Goal: Information Seeking & Learning: Learn about a topic

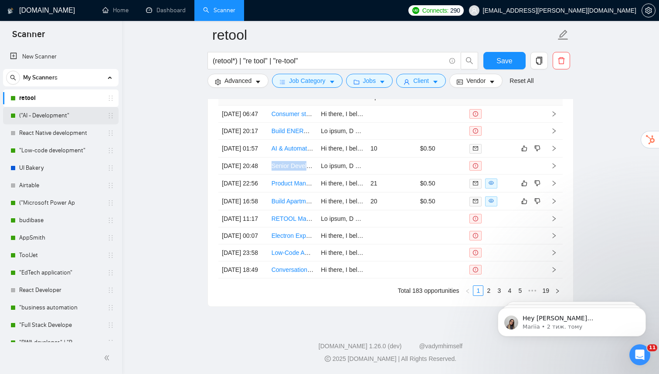
click at [38, 116] on link "("AI - Development"" at bounding box center [60, 115] width 83 height 17
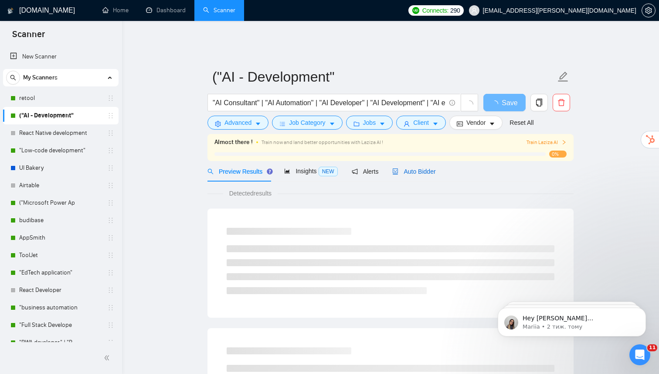
click at [412, 168] on span "Auto Bidder" at bounding box center [414, 171] width 43 height 7
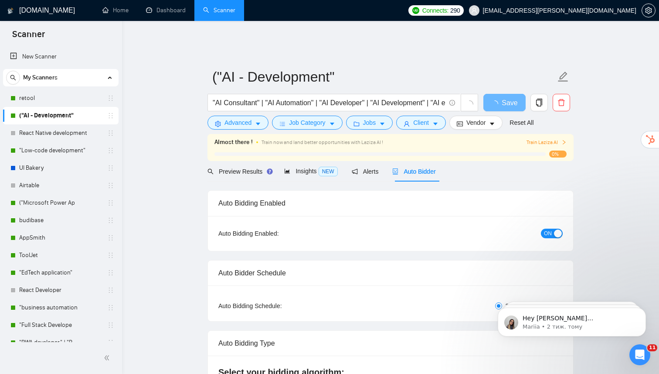
radio input "false"
radio input "true"
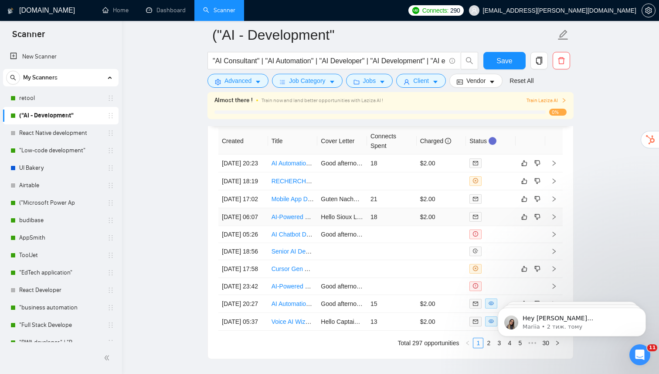
scroll to position [2258, 0]
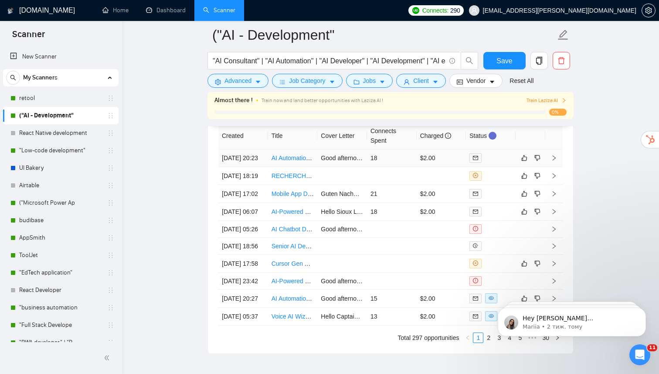
click at [287, 156] on link "AI Automation Mentor (Make, n8n, [PERSON_NAME]) – Weekly 1:1 Sessions" at bounding box center [377, 157] width 210 height 7
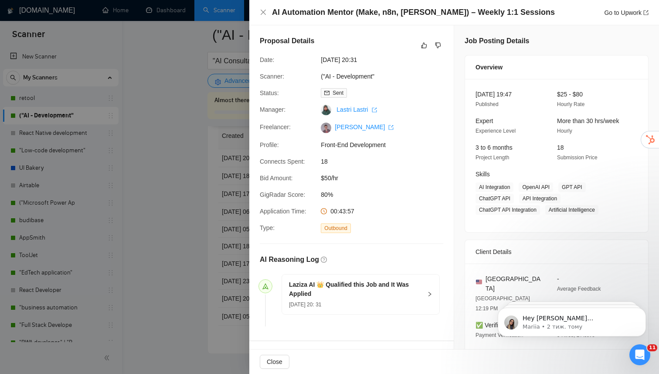
click at [161, 223] on div at bounding box center [329, 187] width 659 height 374
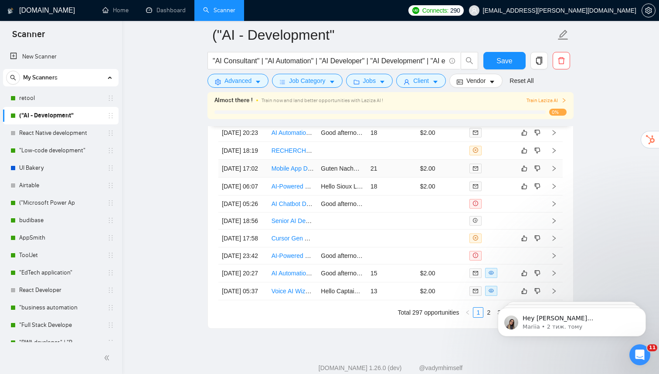
scroll to position [2288, 0]
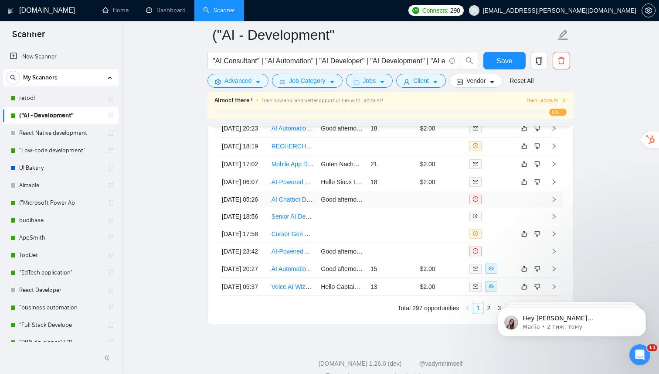
click at [283, 203] on link "AI Chatbot Developer + GHL Experience" at bounding box center [327, 199] width 110 height 7
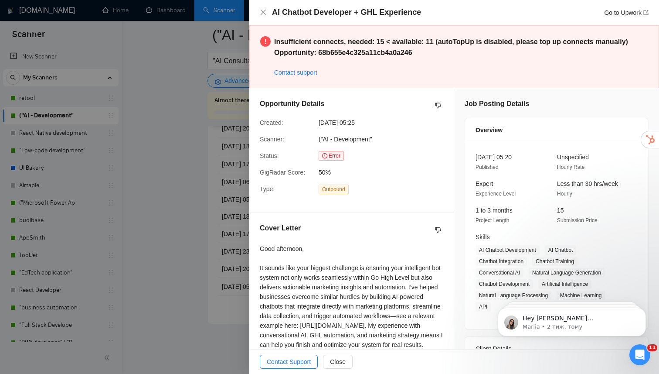
click at [146, 264] on div at bounding box center [329, 187] width 659 height 374
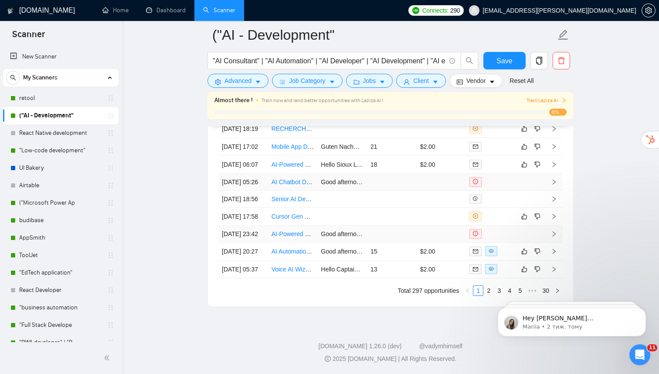
scroll to position [2351, 0]
click at [279, 273] on link "Voice AI Wizard (RetellAI + API) for Landscaping Company" at bounding box center [351, 269] width 159 height 7
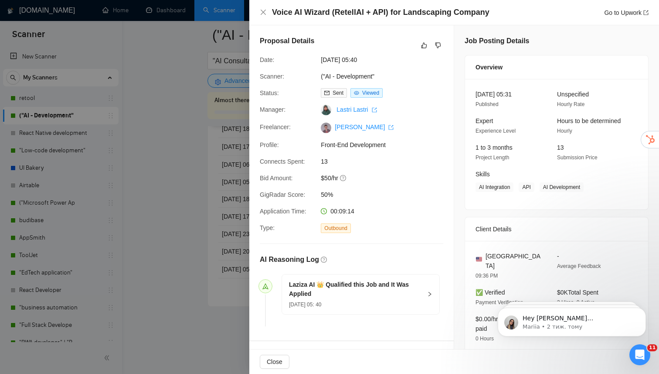
click at [137, 313] on div at bounding box center [329, 187] width 659 height 374
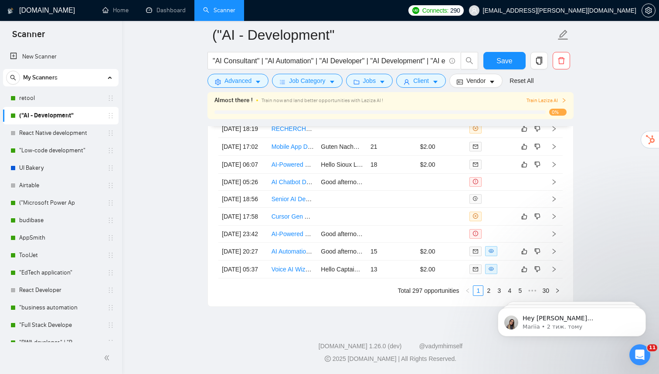
scroll to position [2388, 0]
click html "Hey [PERSON_NAME][EMAIL_ADDRESS][DOMAIN_NAME], Looks like your Upwork agency Ak…"
click at [488, 290] on link "2" at bounding box center [489, 291] width 10 height 10
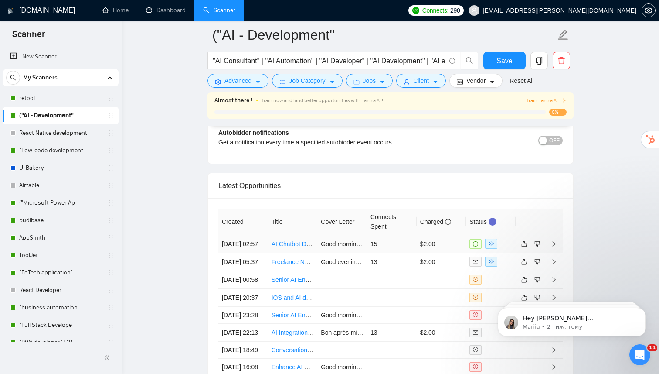
scroll to position [2184, 0]
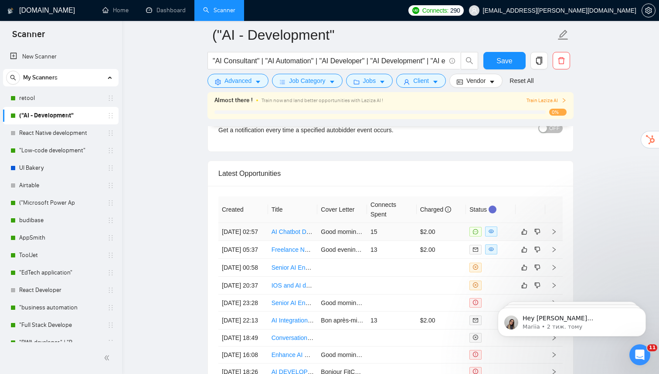
click at [300, 229] on link "AI Chatbot Developer + GHL Experience" at bounding box center [327, 231] width 110 height 7
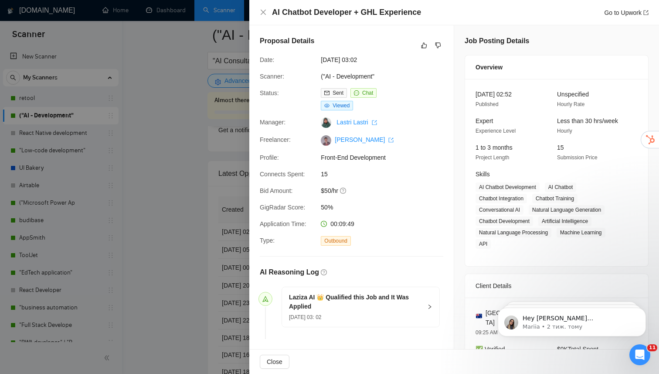
click at [186, 246] on div at bounding box center [329, 187] width 659 height 374
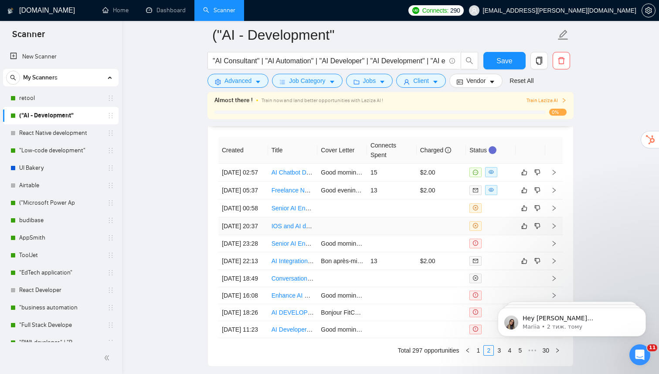
scroll to position [2255, 0]
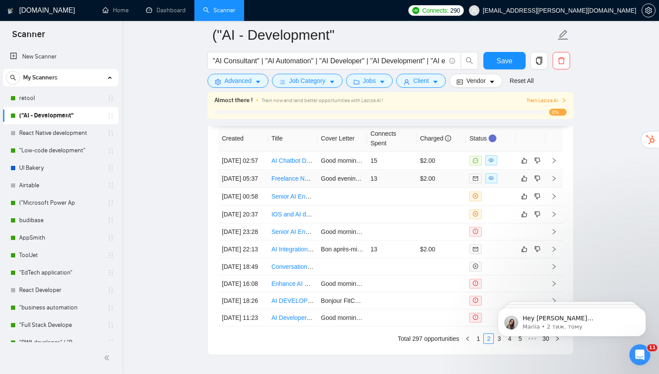
click at [299, 182] on link "Freelance N8n AI Automation Expert Needed for Revenue-Share Project" at bounding box center [370, 178] width 196 height 7
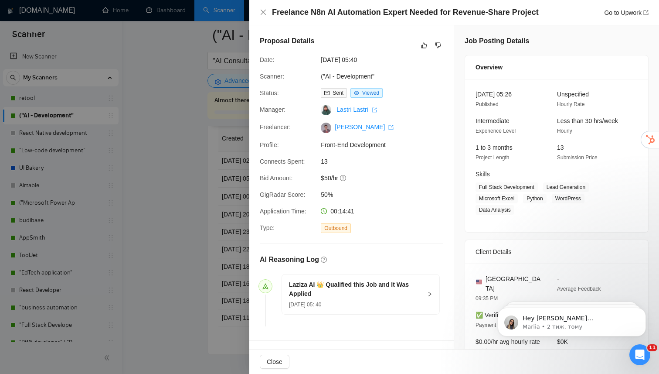
click at [217, 232] on div at bounding box center [329, 187] width 659 height 374
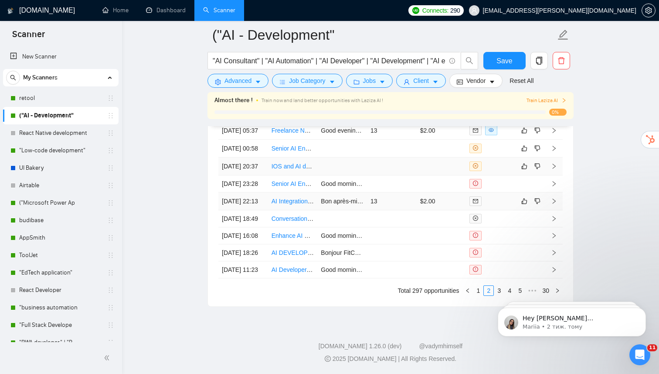
scroll to position [2313, 0]
click at [286, 205] on link "AI Integration Partner for Bot Setup, Automation & Support" at bounding box center [351, 201] width 158 height 7
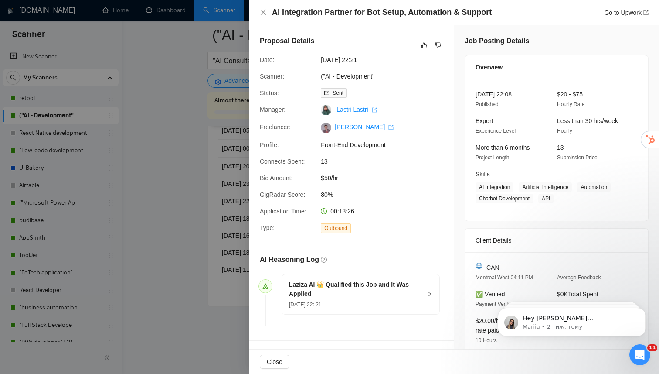
click at [192, 237] on div at bounding box center [329, 187] width 659 height 374
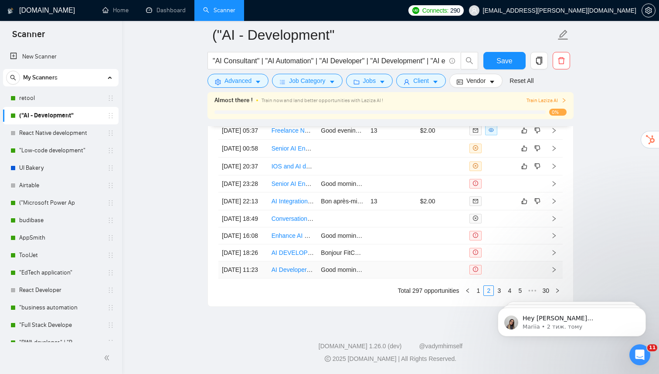
scroll to position [2343, 0]
click at [492, 337] on body "Hey [PERSON_NAME][EMAIL_ADDRESS][DOMAIN_NAME], Looks like your Upwork agency Ak…" at bounding box center [572, 320] width 167 height 54
click at [494, 337] on body "Hey [PERSON_NAME][EMAIL_ADDRESS][DOMAIN_NAME], Looks like your Upwork agency Ak…" at bounding box center [572, 320] width 167 height 54
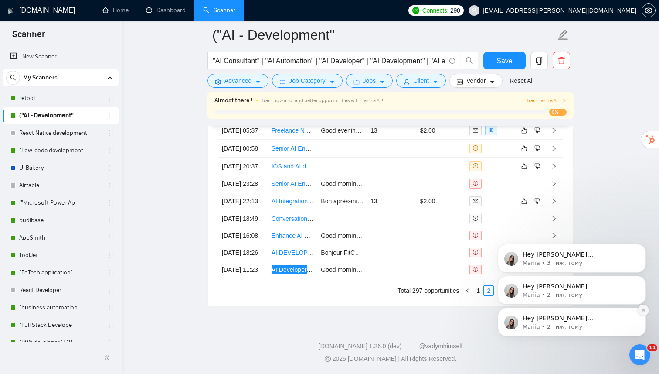
click at [645, 311] on icon "Dismiss notification" at bounding box center [643, 309] width 3 height 3
click at [644, 310] on icon "Dismiss notification" at bounding box center [644, 309] width 5 height 5
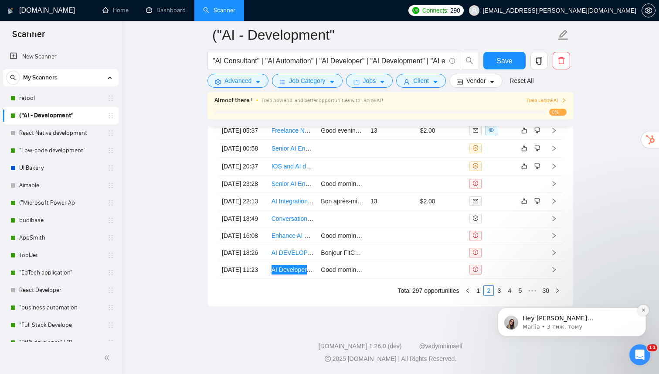
click at [643, 311] on icon "Dismiss notification" at bounding box center [644, 309] width 5 height 5
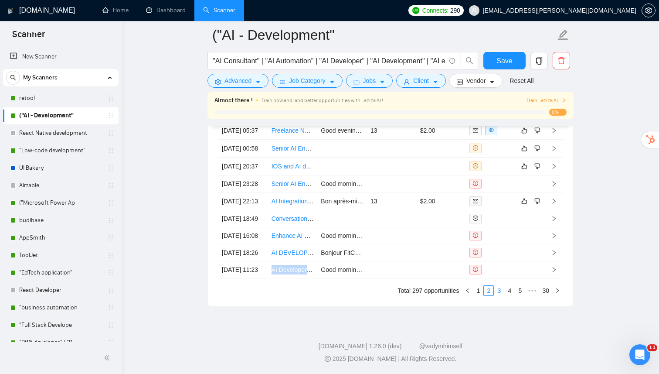
click at [501, 295] on link "3" at bounding box center [500, 291] width 10 height 10
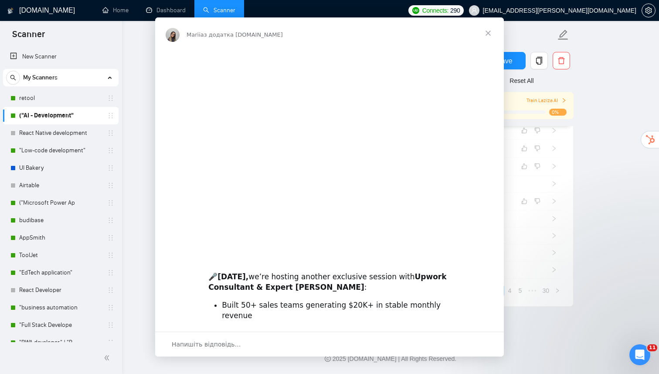
scroll to position [0, 0]
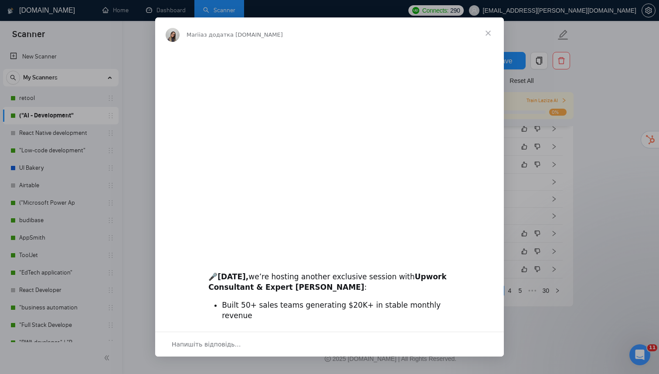
click at [489, 33] on span "Закрити" at bounding box center [488, 32] width 31 height 31
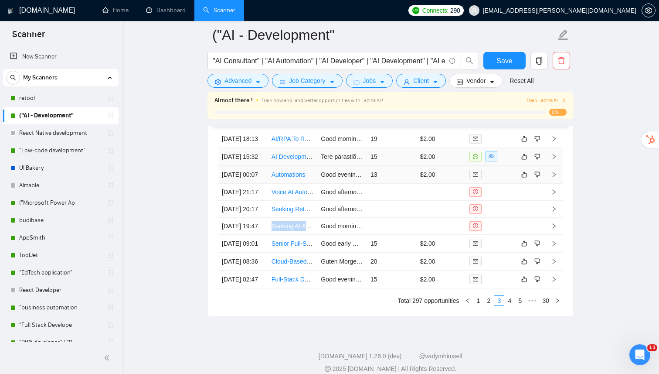
scroll to position [2339, 0]
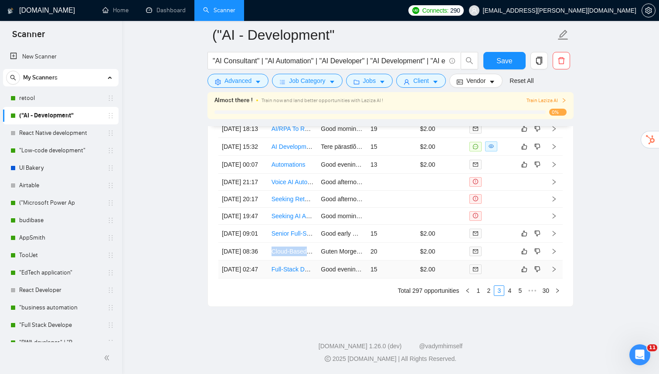
click at [291, 273] on link "Full-Stack Developer Needed for AI-Powered Crypto Autopilot App" at bounding box center [361, 269] width 179 height 7
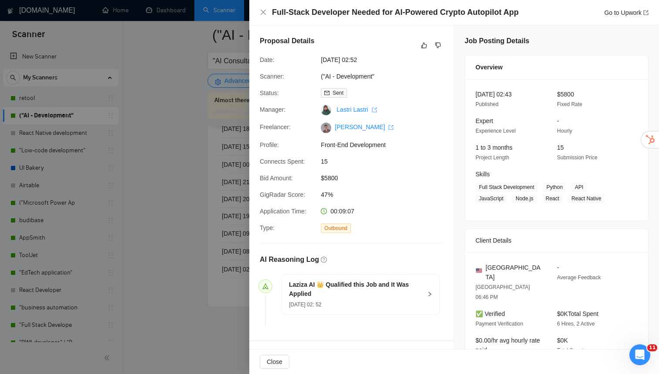
drag, startPoint x: 188, startPoint y: 290, endPoint x: 253, endPoint y: 312, distance: 69.1
click at [188, 290] on div at bounding box center [329, 187] width 659 height 374
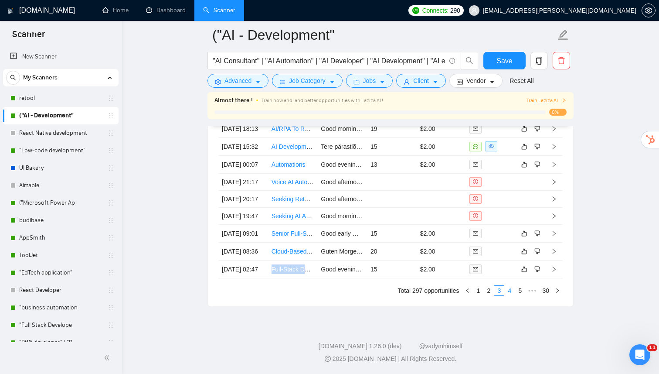
click at [511, 295] on link "4" at bounding box center [510, 291] width 10 height 10
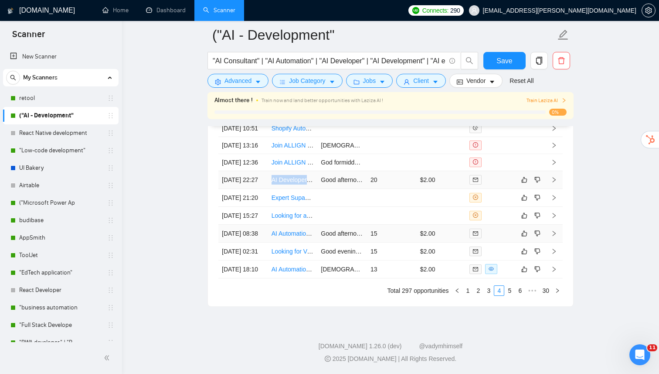
scroll to position [2328, 0]
click at [509, 295] on link "5" at bounding box center [510, 291] width 10 height 10
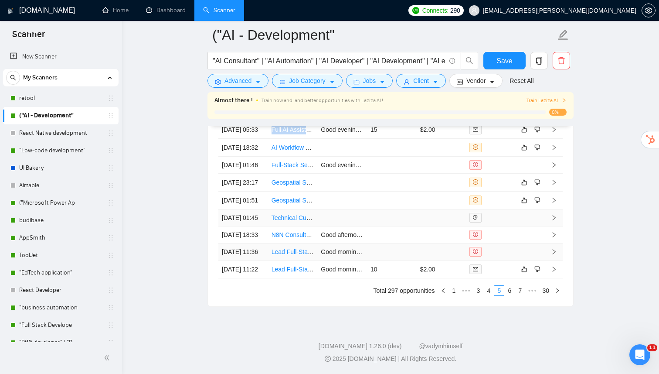
scroll to position [2333, 0]
click at [511, 295] on link "6" at bounding box center [510, 291] width 10 height 10
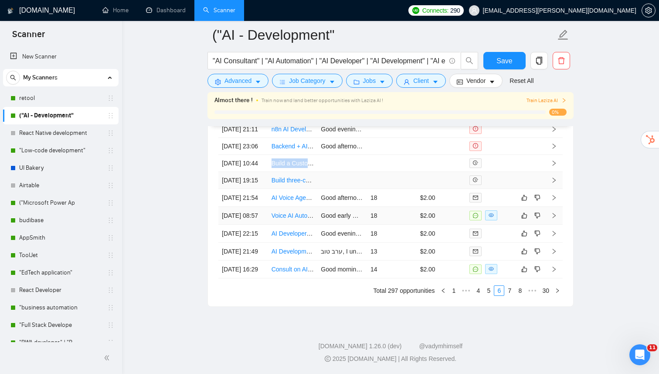
scroll to position [2320, 0]
click at [510, 295] on link "7" at bounding box center [510, 291] width 10 height 10
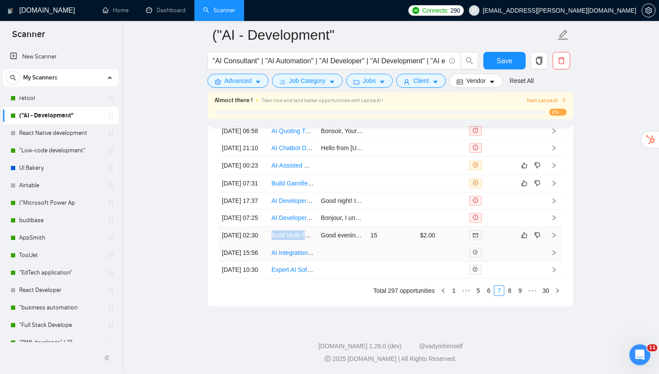
scroll to position [2378, 0]
click at [287, 306] on div "Created Title Cover Letter Connects Spent Charged Status [DATE] 01:28 Full-Stac…" at bounding box center [391, 187] width 366 height 239
click at [509, 295] on link "8" at bounding box center [510, 291] width 10 height 10
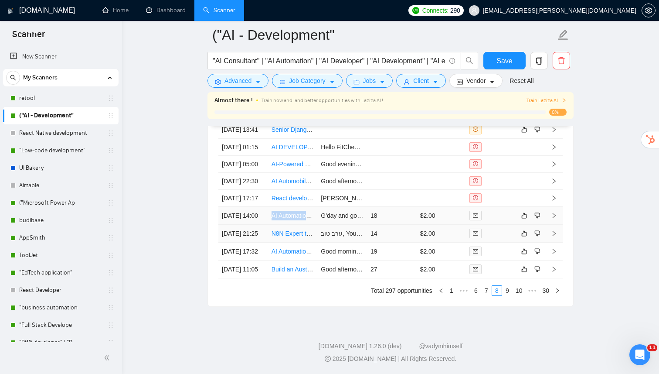
scroll to position [2365, 0]
click at [282, 235] on link "N8N Expert to Automate AI, SEO, Telegram, Midjourney" at bounding box center [347, 233] width 151 height 7
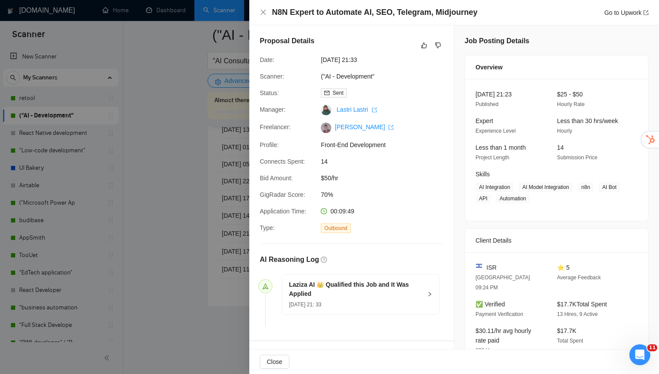
click at [166, 281] on div at bounding box center [329, 187] width 659 height 374
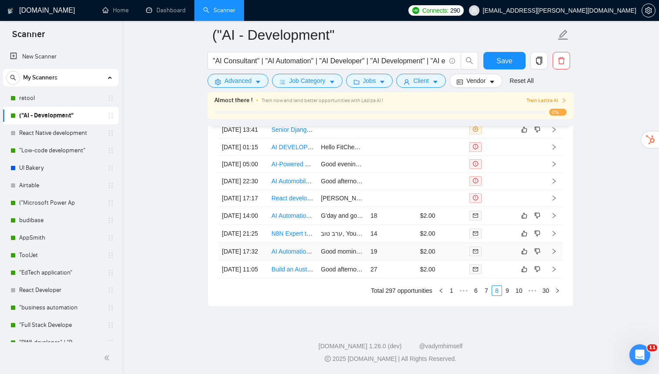
click at [460, 260] on td "$2.00" at bounding box center [442, 252] width 50 height 18
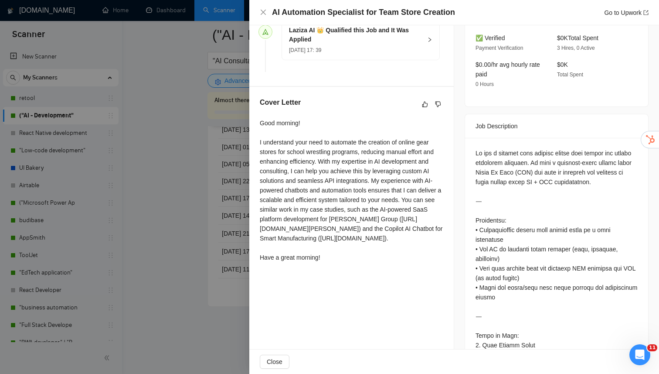
scroll to position [255, 0]
click at [175, 301] on div at bounding box center [329, 187] width 659 height 374
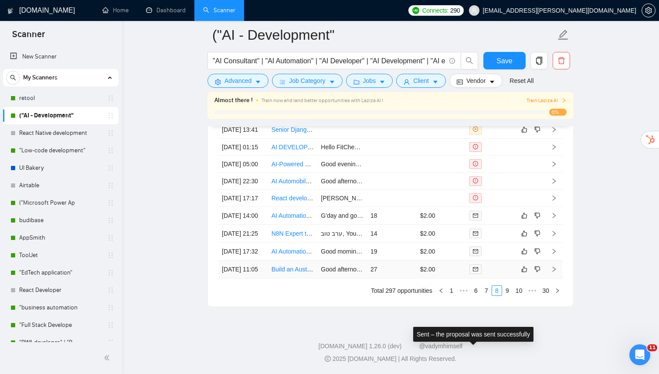
click at [475, 272] on icon "mail" at bounding box center [475, 268] width 5 height 5
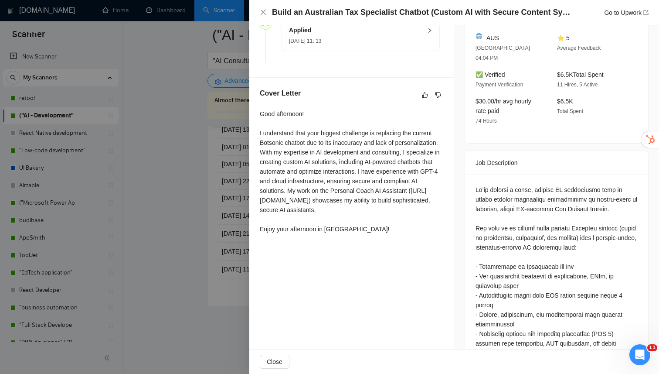
scroll to position [265, 0]
click at [235, 311] on div at bounding box center [329, 187] width 659 height 374
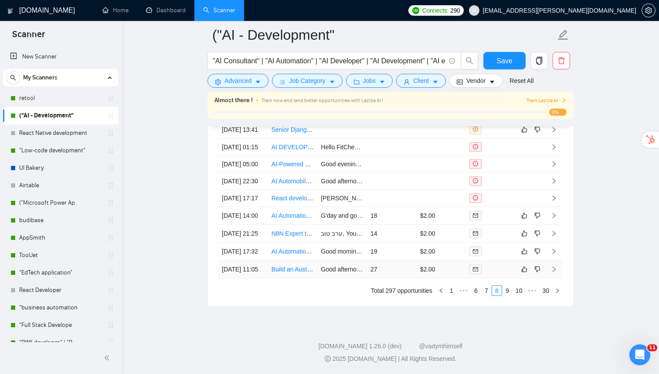
click at [291, 273] on link "Build an Australian Tax Specialist Chatbot (Custom AI with Secure Content Sync …" at bounding box center [399, 269] width 255 height 7
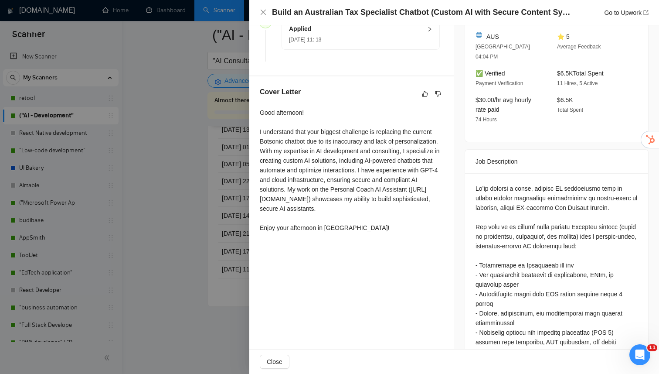
click at [196, 319] on div at bounding box center [329, 187] width 659 height 374
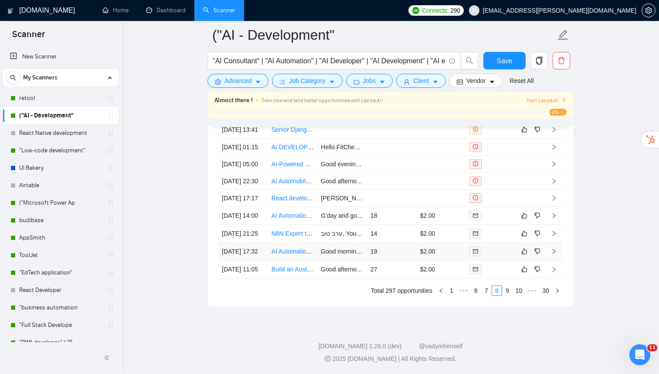
click at [348, 260] on td "Good morning! I understand your need to automate the creation of online gear st…" at bounding box center [343, 252] width 50 height 18
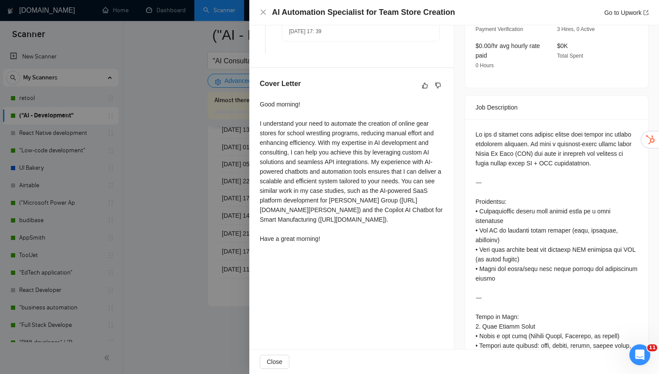
scroll to position [274, 0]
click at [182, 307] on div at bounding box center [329, 187] width 659 height 374
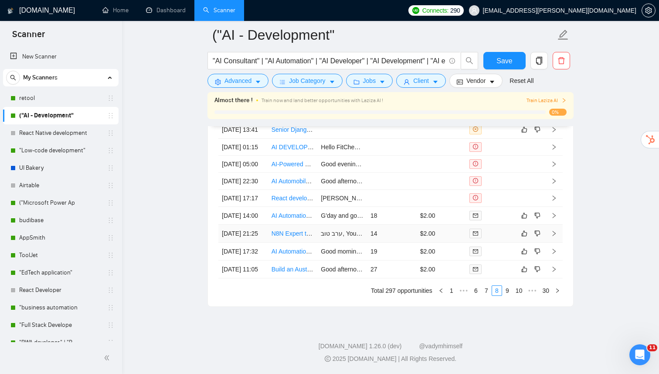
click at [405, 235] on td "14" at bounding box center [392, 234] width 50 height 18
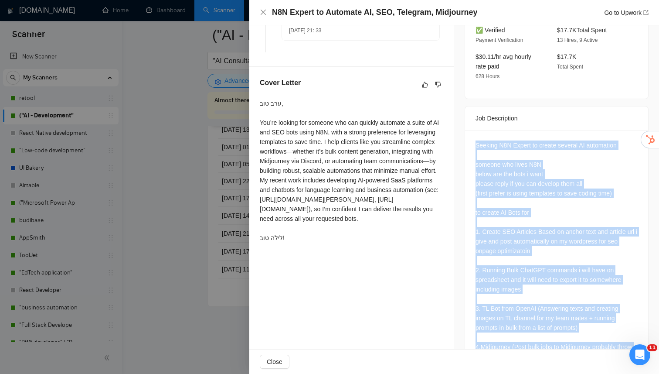
scroll to position [319, 0]
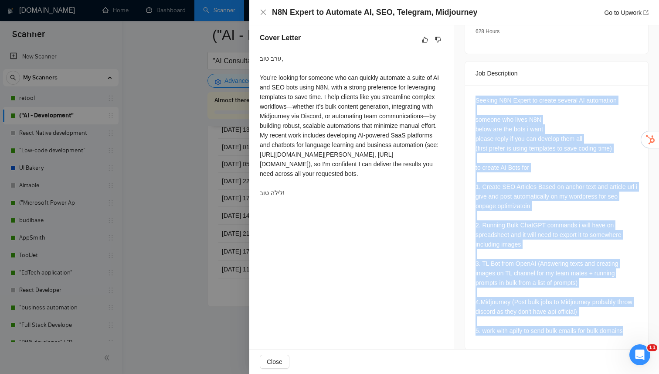
drag, startPoint x: 477, startPoint y: 133, endPoint x: 601, endPoint y: 333, distance: 235.3
click at [601, 334] on div "Seeking N8N Expert to create several AI automation someone who lives N8N below …" at bounding box center [556, 217] width 183 height 264
copy div "Seeking N8N Expert to create several AI automation someone who lives N8N below …"
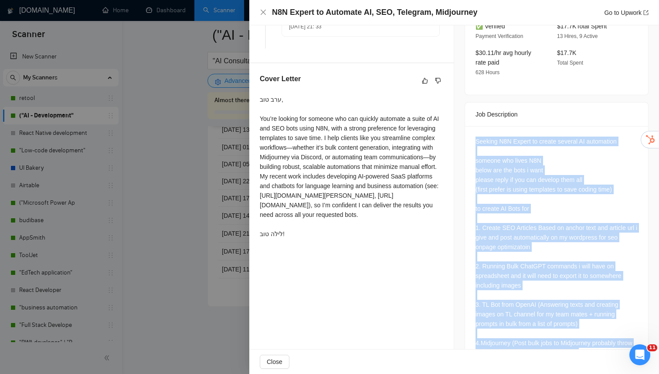
scroll to position [0, 0]
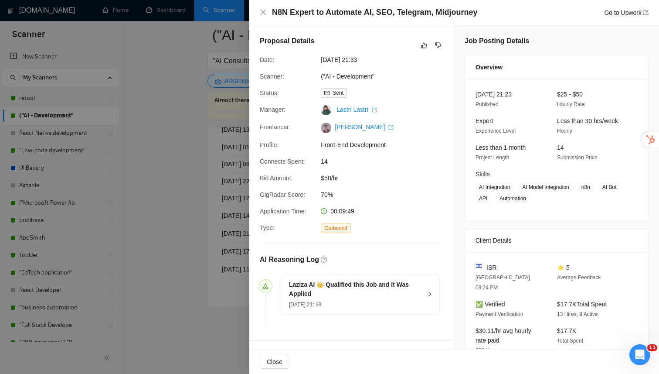
click at [199, 240] on div at bounding box center [329, 187] width 659 height 374
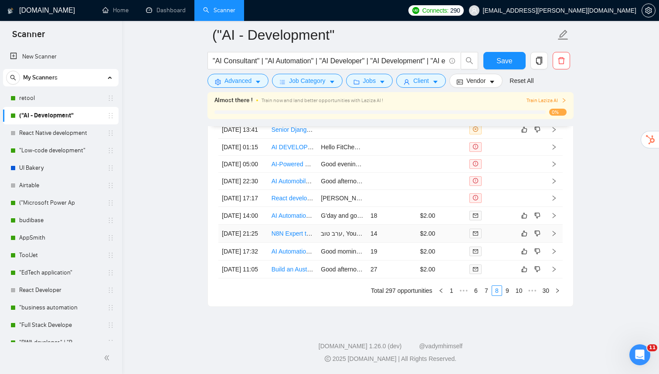
click at [284, 235] on link "N8N Expert to Automate AI, SEO, Telegram, Midjourney" at bounding box center [347, 233] width 151 height 7
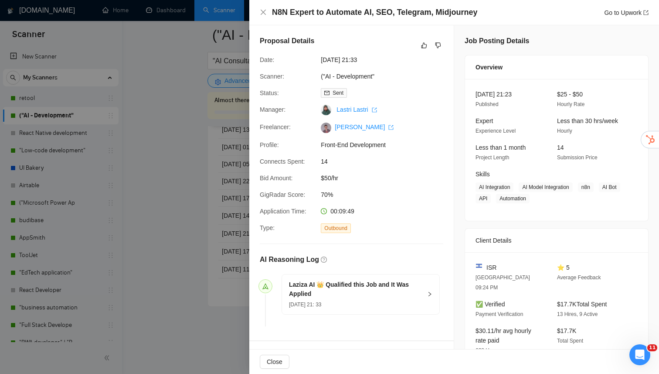
click at [188, 257] on div at bounding box center [329, 187] width 659 height 374
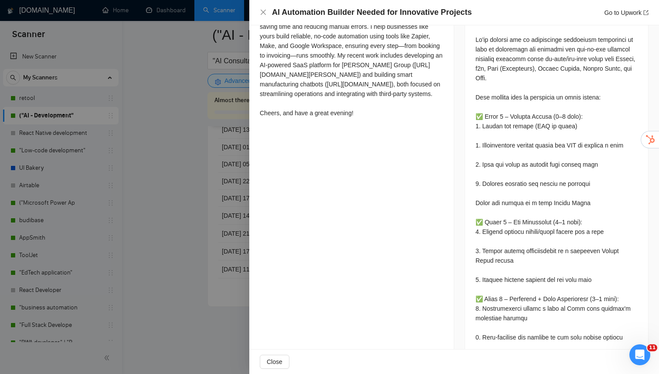
scroll to position [381, 0]
drag, startPoint x: 152, startPoint y: 279, endPoint x: 157, endPoint y: 279, distance: 4.8
click at [153, 279] on div at bounding box center [329, 187] width 659 height 374
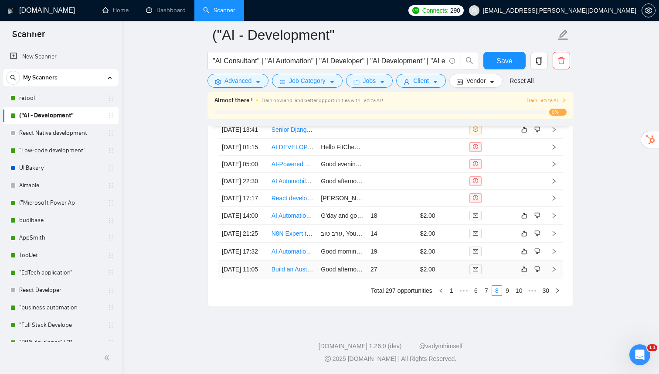
scroll to position [2388, 0]
click at [507, 292] on link "9" at bounding box center [508, 291] width 10 height 10
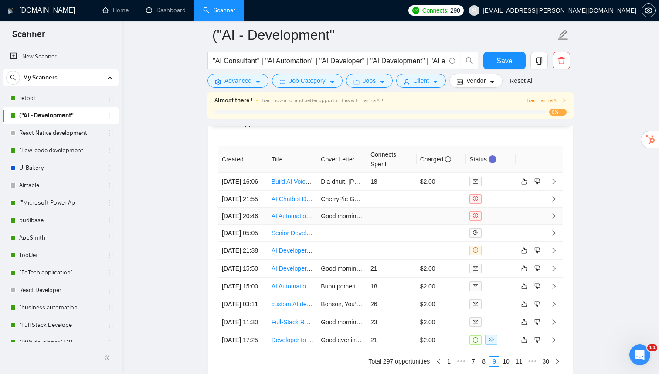
scroll to position [2225, 0]
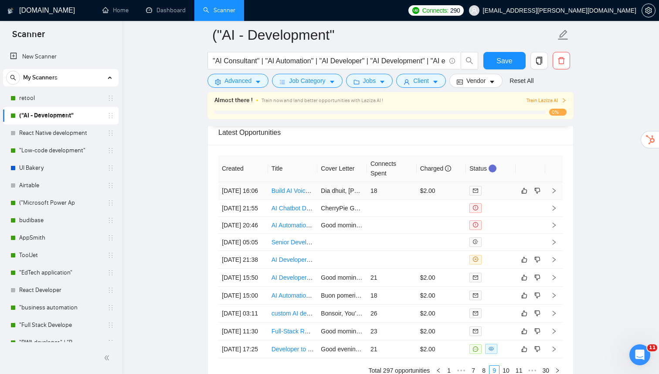
click at [343, 193] on td "Dia dhuit, [PERSON_NAME]! I understand your need for a voice AI bot to automate…" at bounding box center [343, 191] width 50 height 18
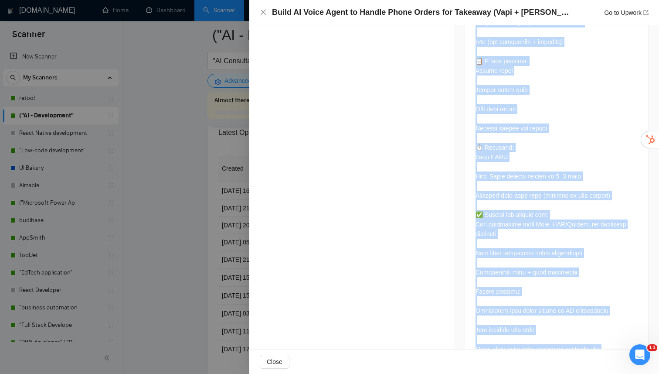
scroll to position [839, 0]
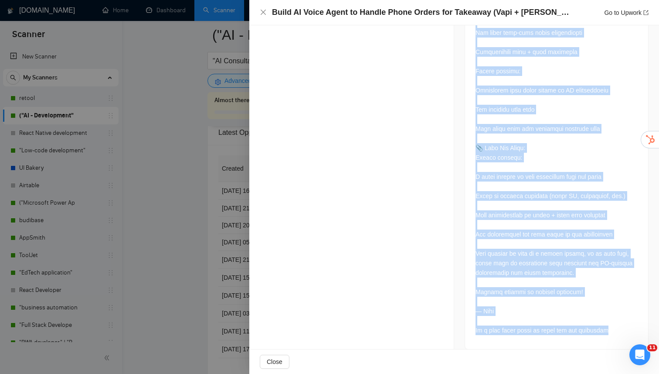
drag, startPoint x: 476, startPoint y: 76, endPoint x: 523, endPoint y: 358, distance: 285.7
click at [524, 358] on div "Build AI Voice Agent to Handle Phone Orders for Takeaway (Vapi + [PERSON_NAME] …" at bounding box center [454, 187] width 410 height 374
copy div "🔧 Loremipsumd: S'a consectet a elitsed doe tempo incididu utlaboreetd mag aliq …"
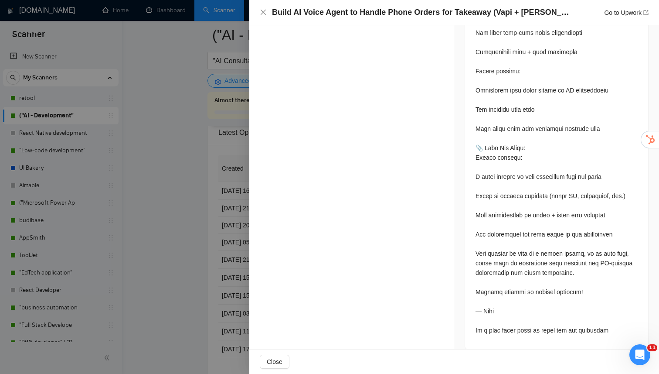
click at [179, 204] on div at bounding box center [329, 187] width 659 height 374
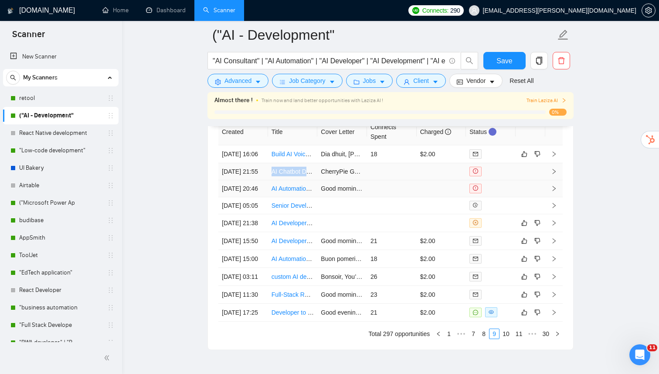
scroll to position [2262, 0]
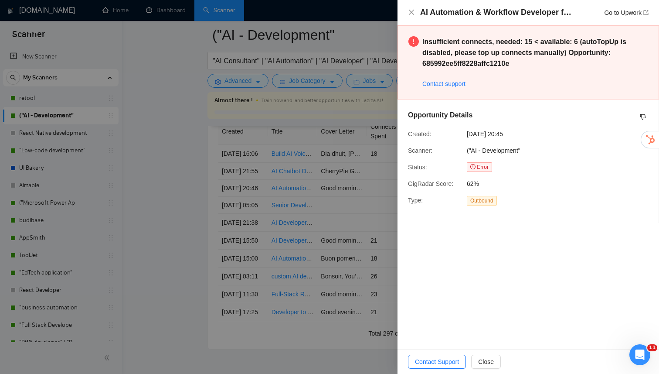
click at [323, 208] on div at bounding box center [329, 187] width 659 height 374
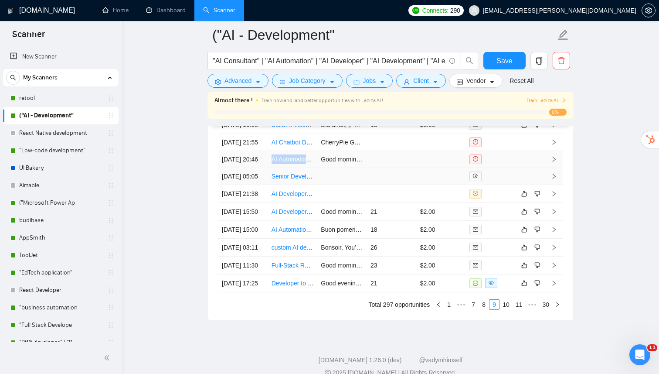
scroll to position [2293, 0]
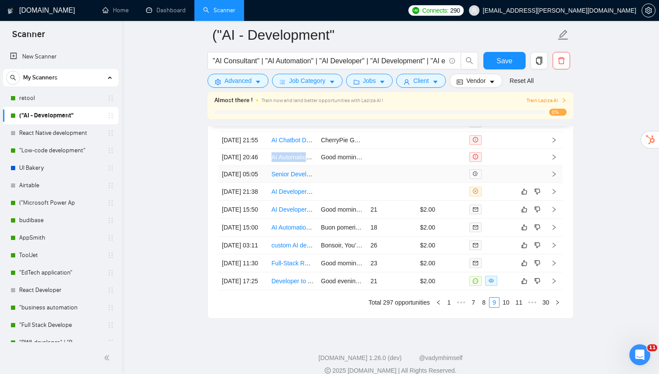
click at [320, 183] on td at bounding box center [343, 174] width 50 height 17
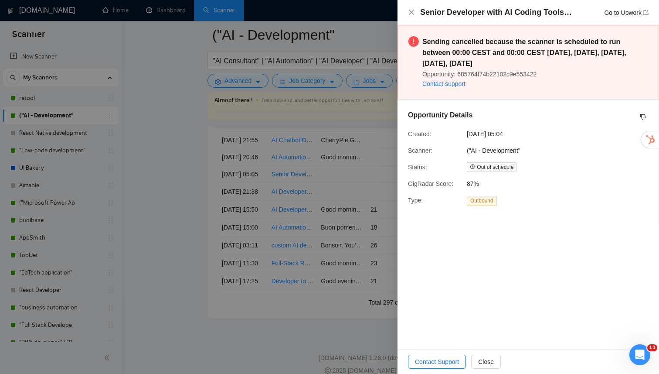
click at [240, 209] on div at bounding box center [329, 187] width 659 height 374
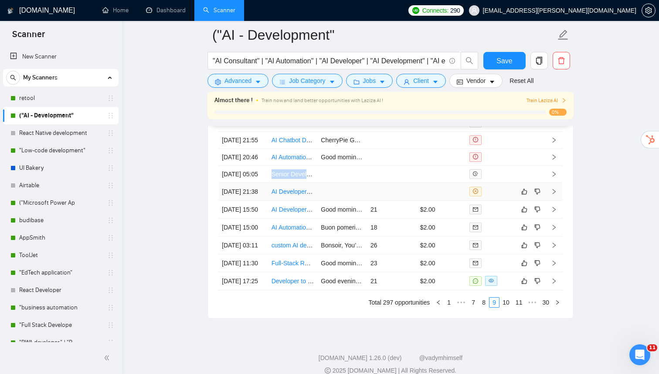
scroll to position [2320, 0]
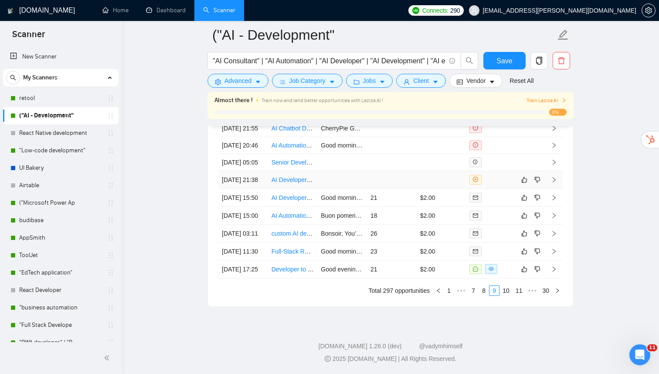
click at [322, 189] on td at bounding box center [343, 180] width 50 height 18
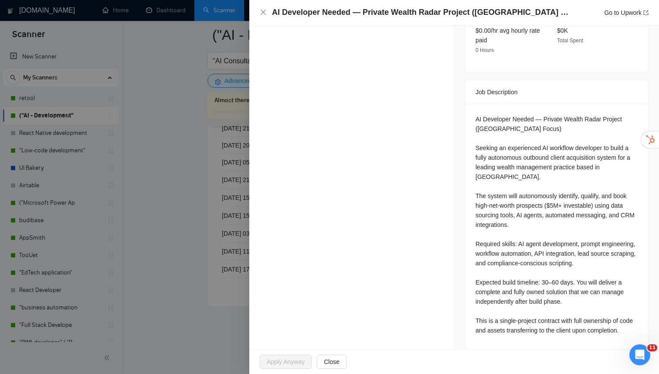
scroll to position [296, 0]
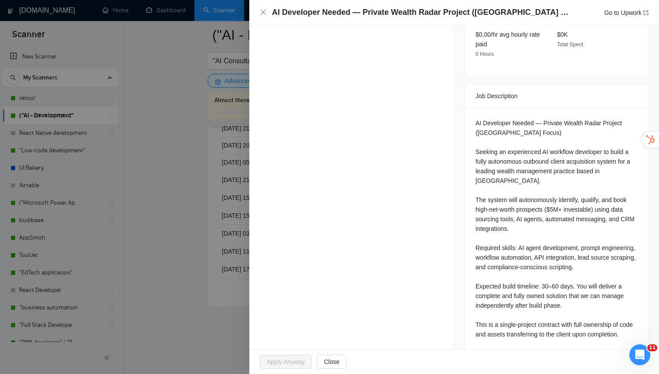
click at [191, 263] on div at bounding box center [329, 187] width 659 height 374
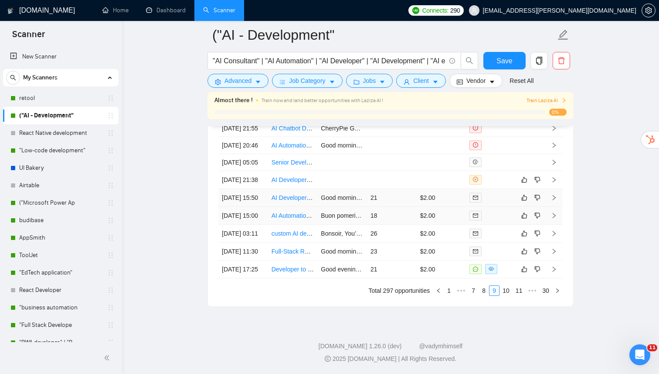
scroll to position [2340, 0]
click at [316, 201] on link "AI Developer Needed to Rebuild a Full Informational Website from Structure & Co…" at bounding box center [389, 197] width 234 height 7
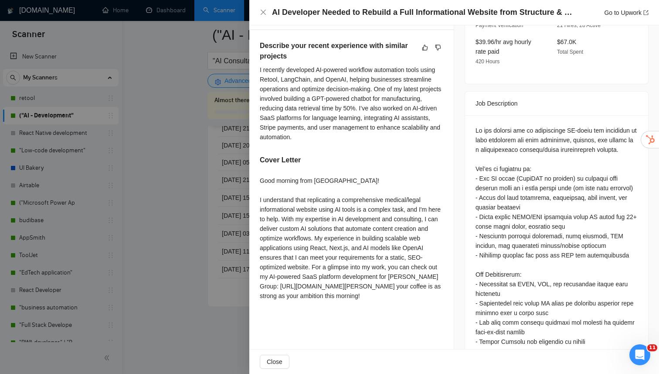
scroll to position [312, 0]
click at [201, 240] on div at bounding box center [329, 187] width 659 height 374
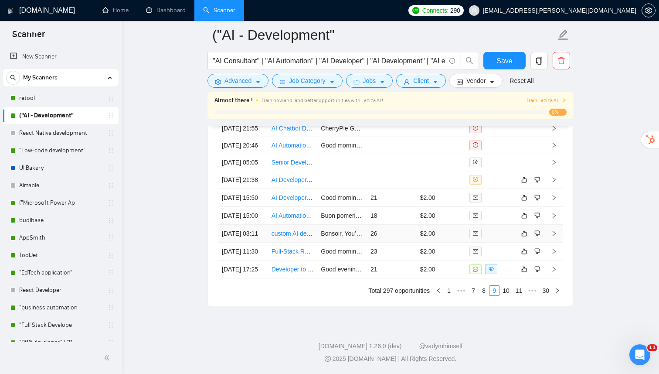
scroll to position [2358, 0]
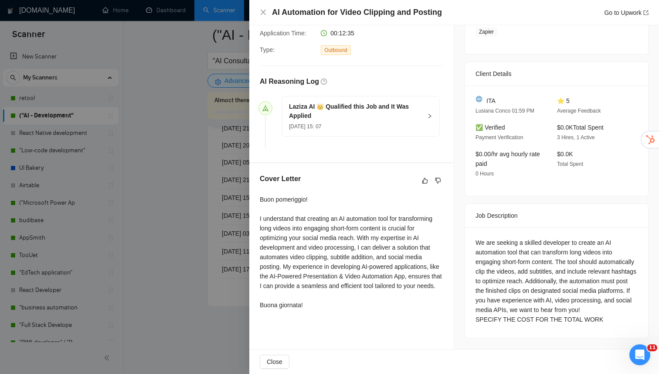
click at [192, 276] on div at bounding box center [329, 187] width 659 height 374
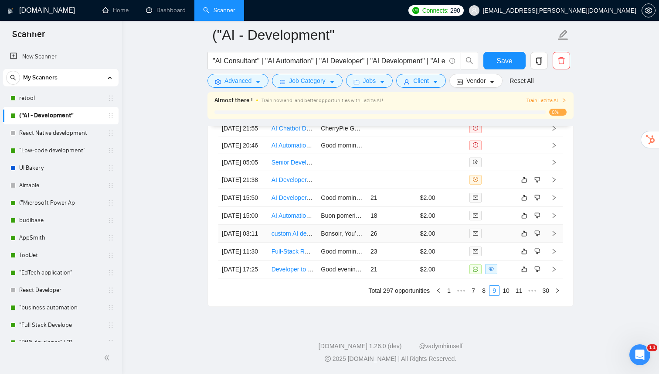
scroll to position [2363, 0]
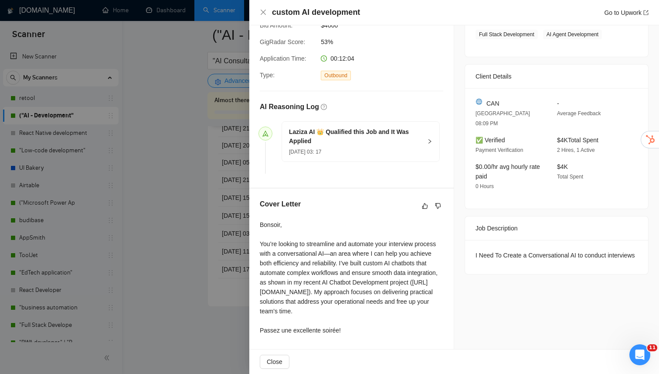
click at [211, 284] on div at bounding box center [329, 187] width 659 height 374
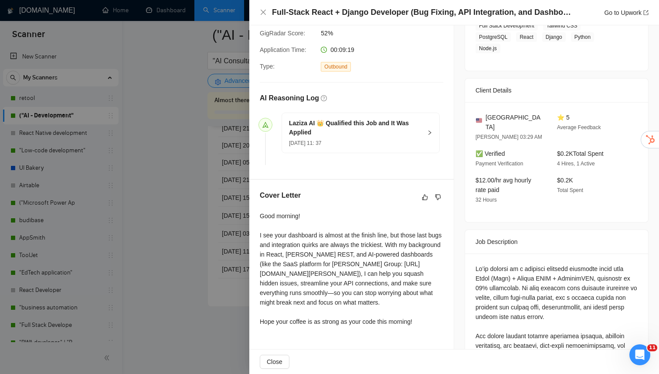
click at [208, 292] on div at bounding box center [329, 187] width 659 height 374
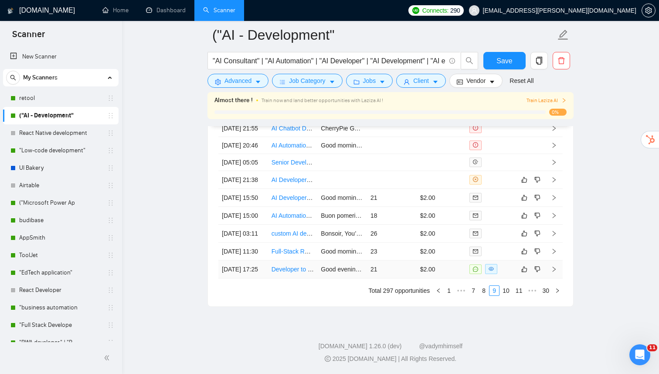
click at [368, 278] on td "21" at bounding box center [392, 269] width 50 height 18
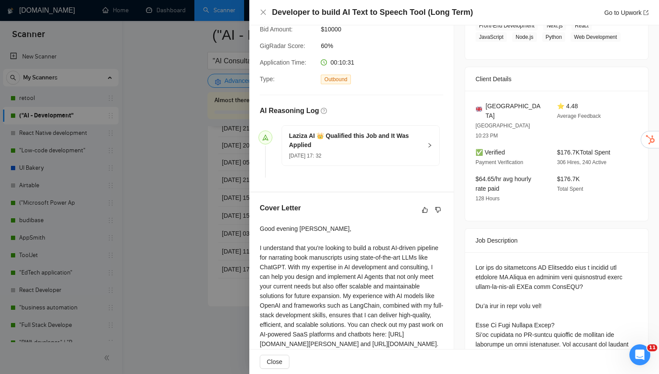
click at [177, 284] on div at bounding box center [329, 187] width 659 height 374
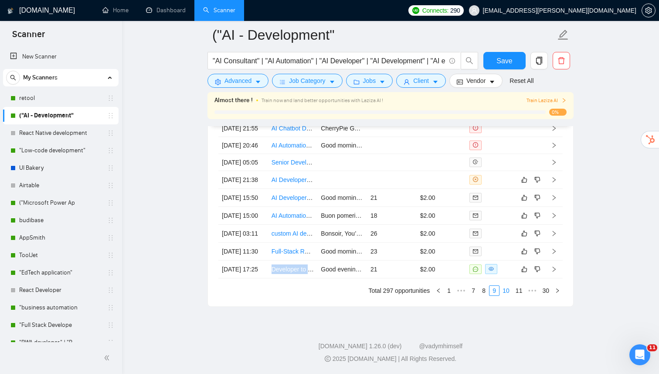
click at [504, 295] on link "10" at bounding box center [506, 291] width 12 height 10
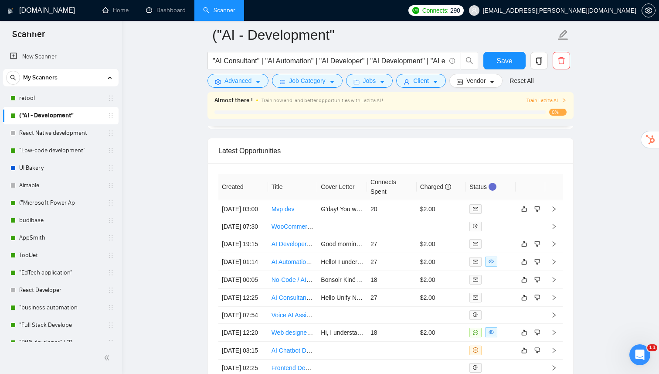
scroll to position [2219, 0]
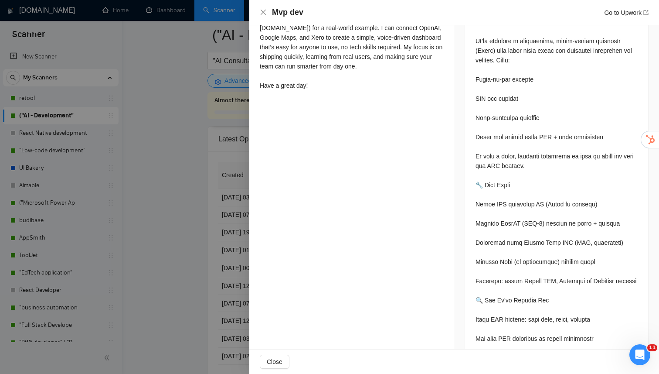
scroll to position [420, 0]
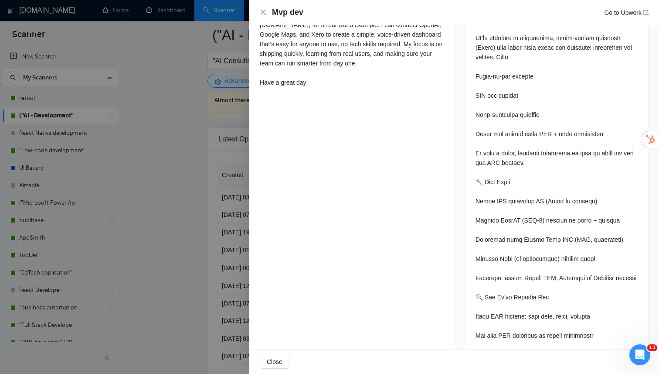
click at [203, 276] on div at bounding box center [329, 187] width 659 height 374
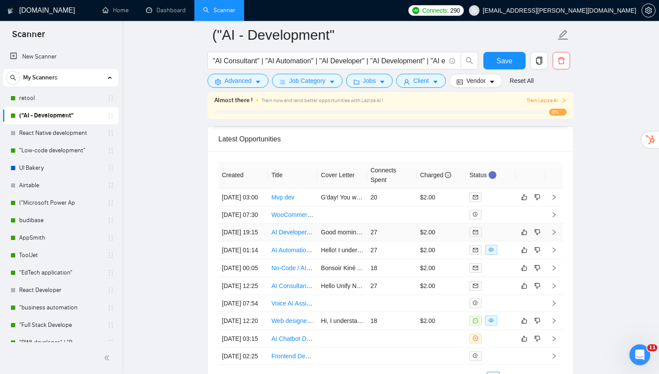
click at [322, 241] on td "Good morning! I understand that your biggest challenge is to streamline and aut…" at bounding box center [343, 232] width 50 height 18
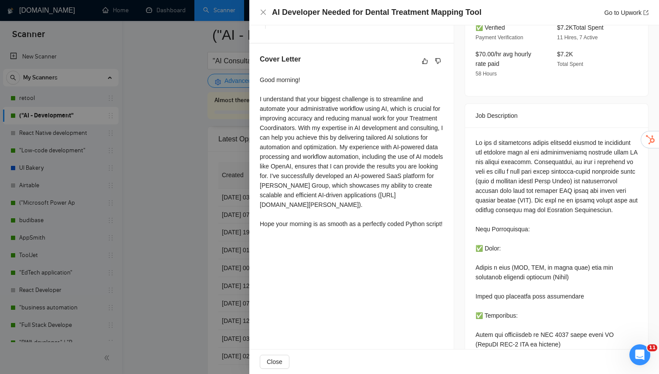
scroll to position [290, 0]
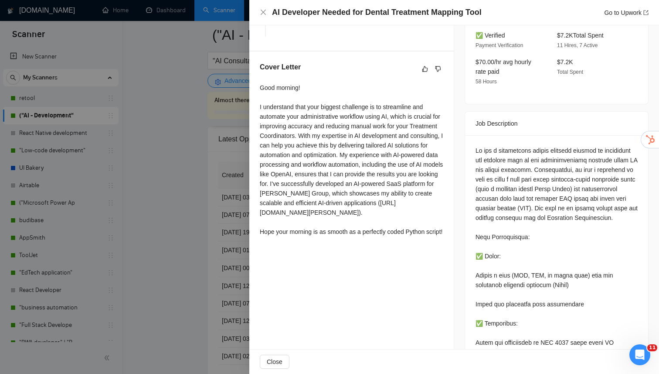
click at [210, 260] on div at bounding box center [329, 187] width 659 height 374
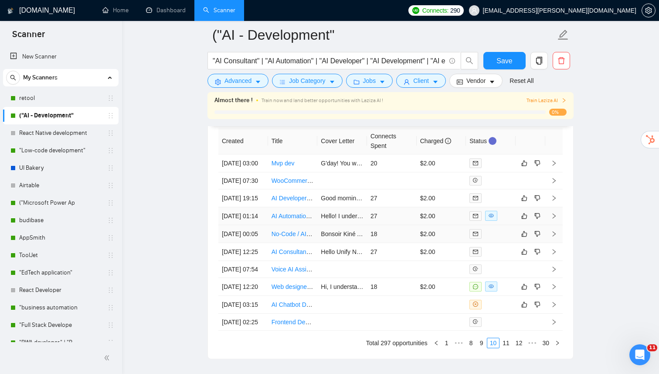
scroll to position [2265, 0]
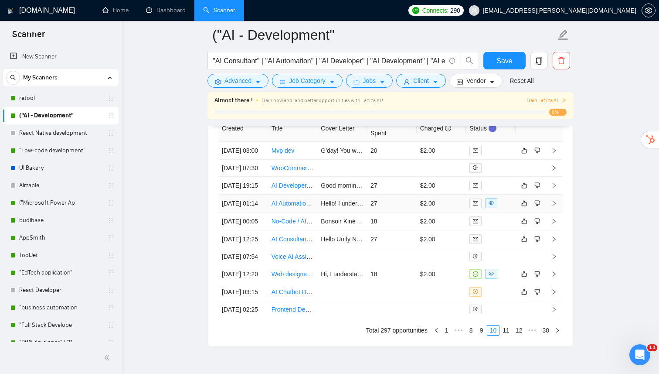
click at [316, 212] on td "AI Automation Expert (n8n) – Build Agents Across My Entire Business" at bounding box center [293, 204] width 50 height 18
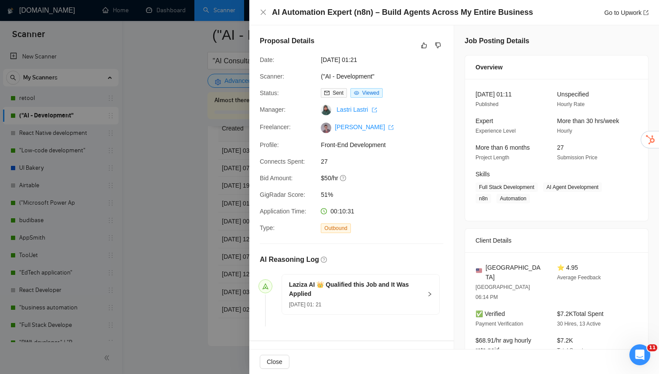
click at [200, 245] on div at bounding box center [329, 187] width 659 height 374
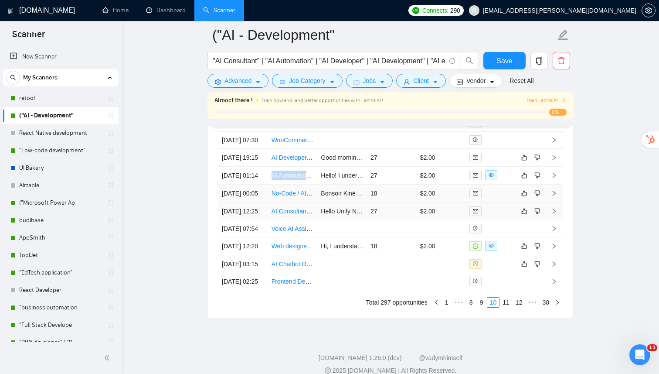
scroll to position [2302, 0]
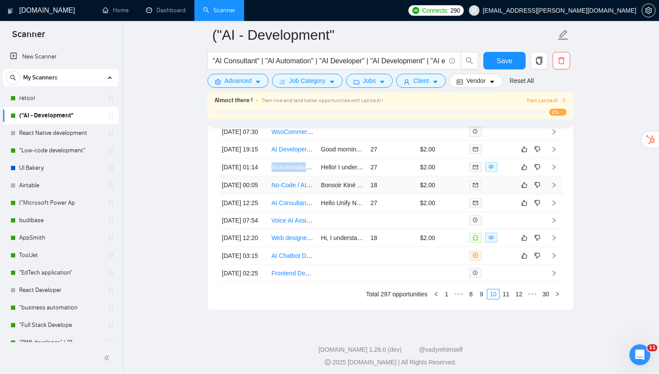
click at [294, 188] on link "No-Code / AI Developer Wanted – Build an Intelligent Clinical Prototype for Phy…" at bounding box center [397, 184] width 250 height 7
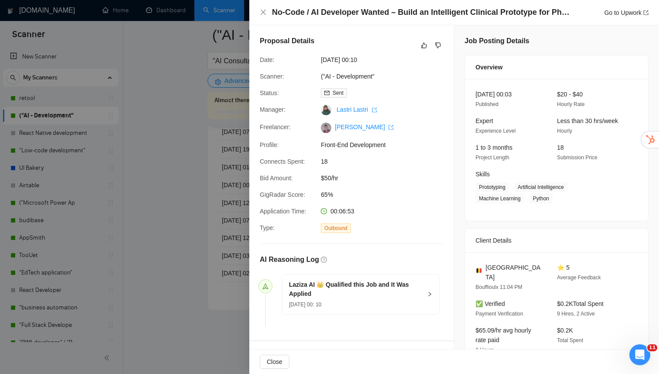
click at [184, 265] on div at bounding box center [329, 187] width 659 height 374
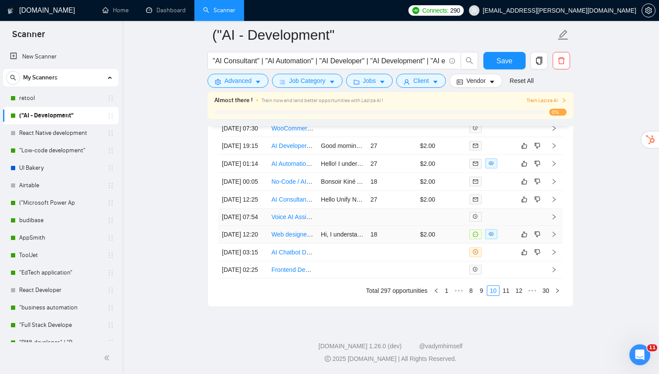
scroll to position [2340, 0]
